Goal: Task Accomplishment & Management: Use online tool/utility

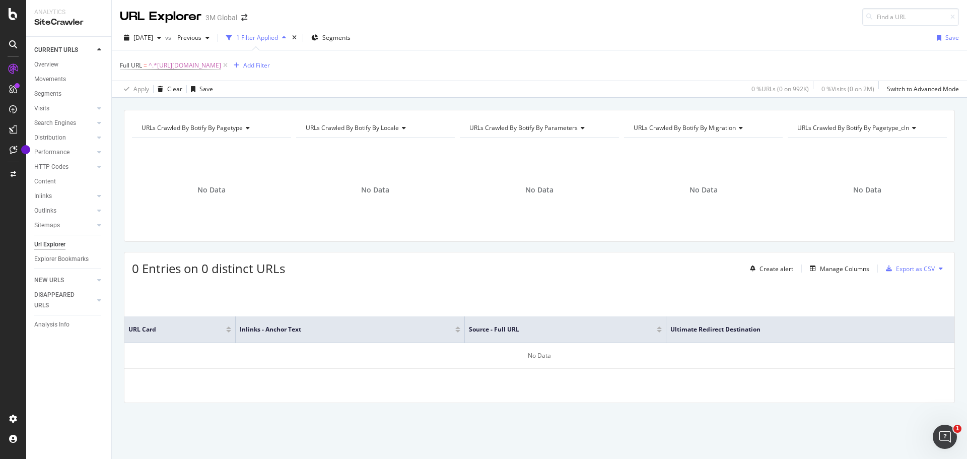
click at [545, 19] on div "URL Explorer 3M Global" at bounding box center [539, 13] width 855 height 26
click at [221, 64] on span "^.*[URL][DOMAIN_NAME]" at bounding box center [185, 65] width 73 height 14
click at [172, 112] on input "[URL][DOMAIN_NAME]" at bounding box center [176, 107] width 95 height 16
paste input "[URL][DOMAIN_NAME]"
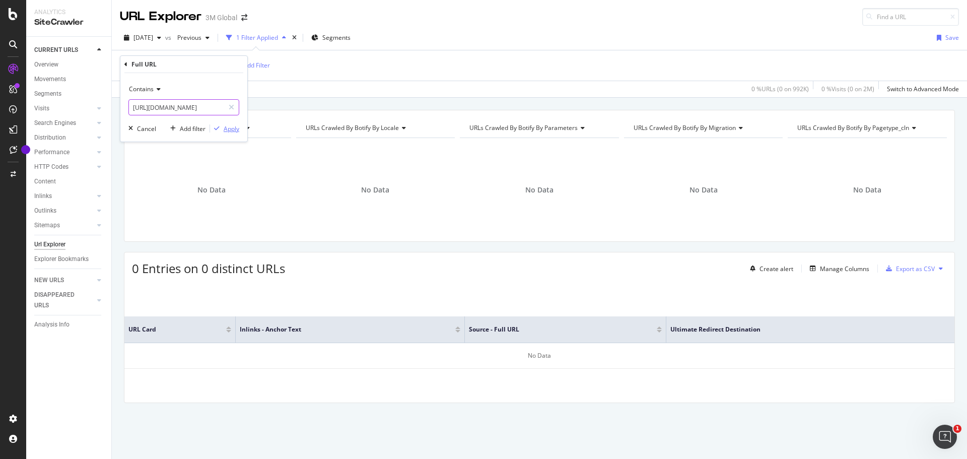
type input "[URL][DOMAIN_NAME]"
click at [229, 129] on div "Apply" at bounding box center [232, 128] width 16 height 9
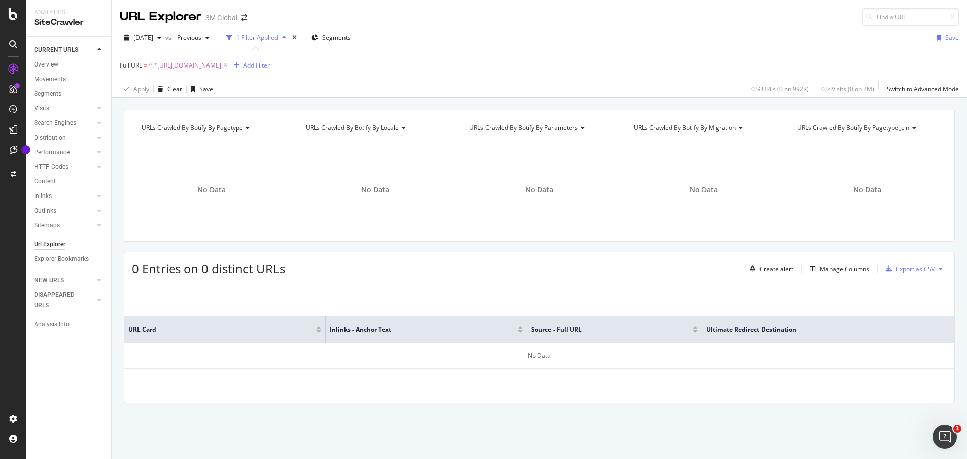
click at [556, 43] on div "[DATE] vs Previous 1 Filter Applied Segments Save" at bounding box center [539, 40] width 855 height 20
